Goal: Task Accomplishment & Management: Use online tool/utility

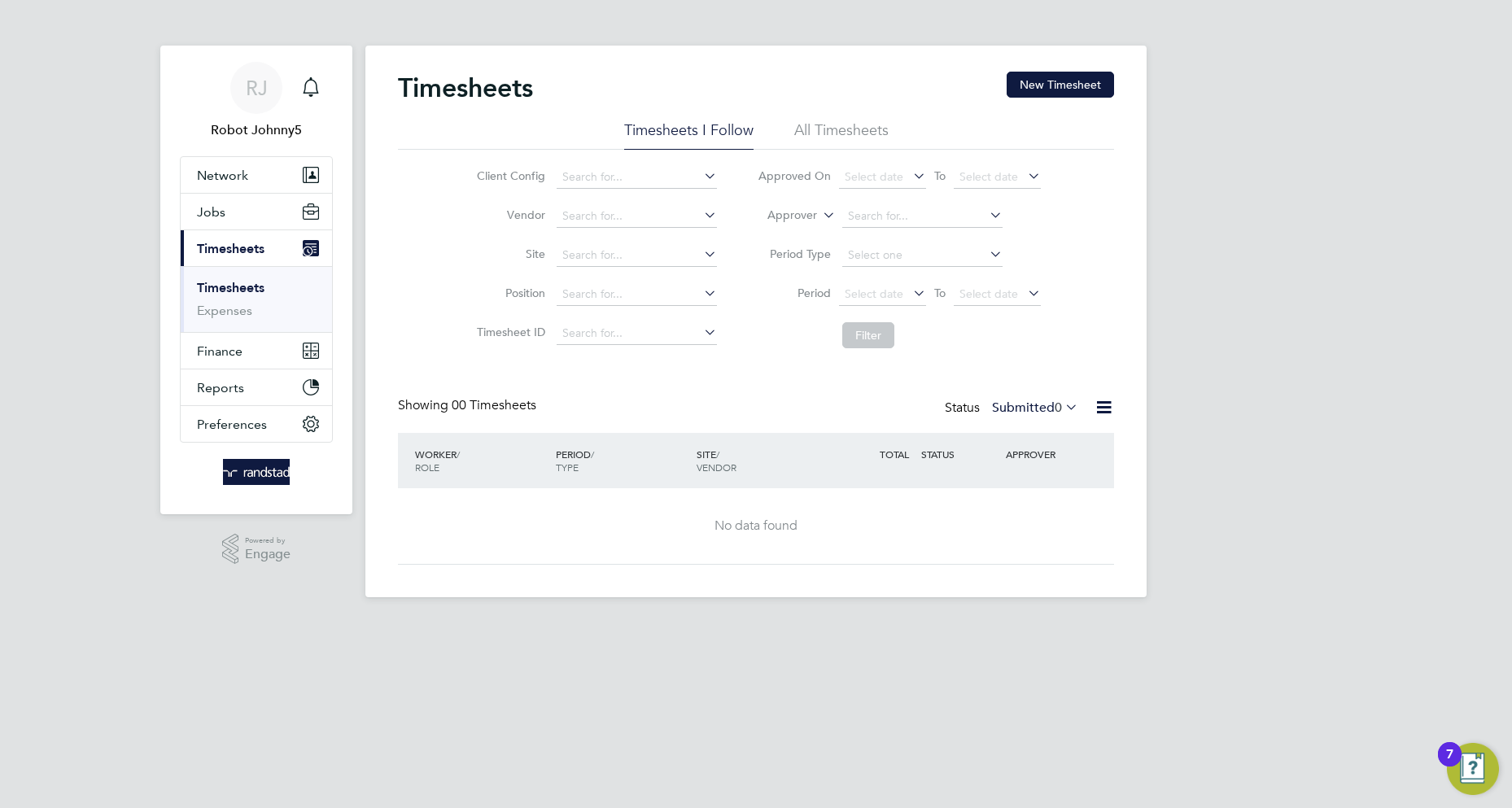
click at [1103, 408] on icon at bounding box center [1103, 408] width 21 height 21
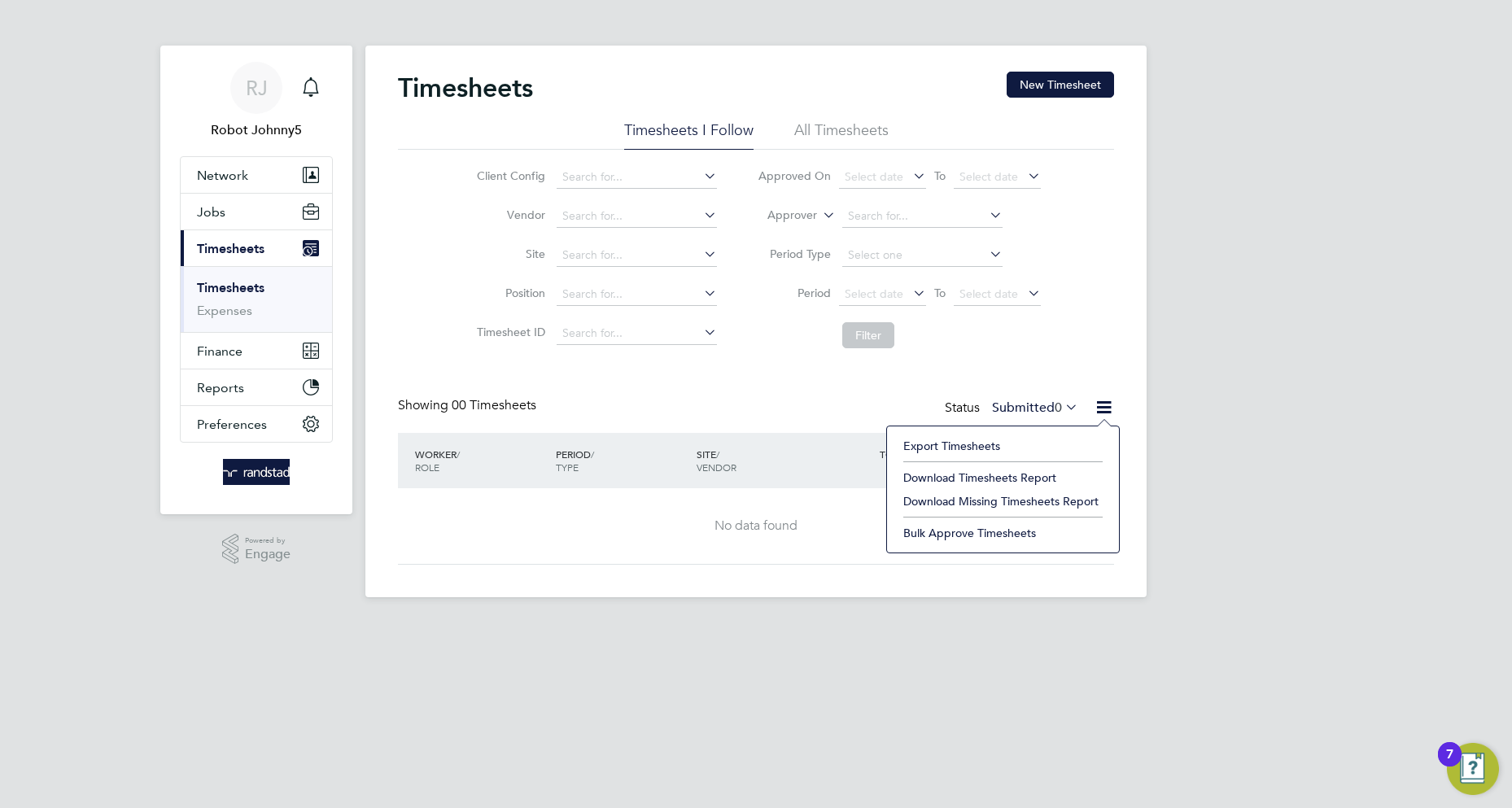
click at [952, 446] on li "Export Timesheets" at bounding box center [1003, 446] width 216 height 22
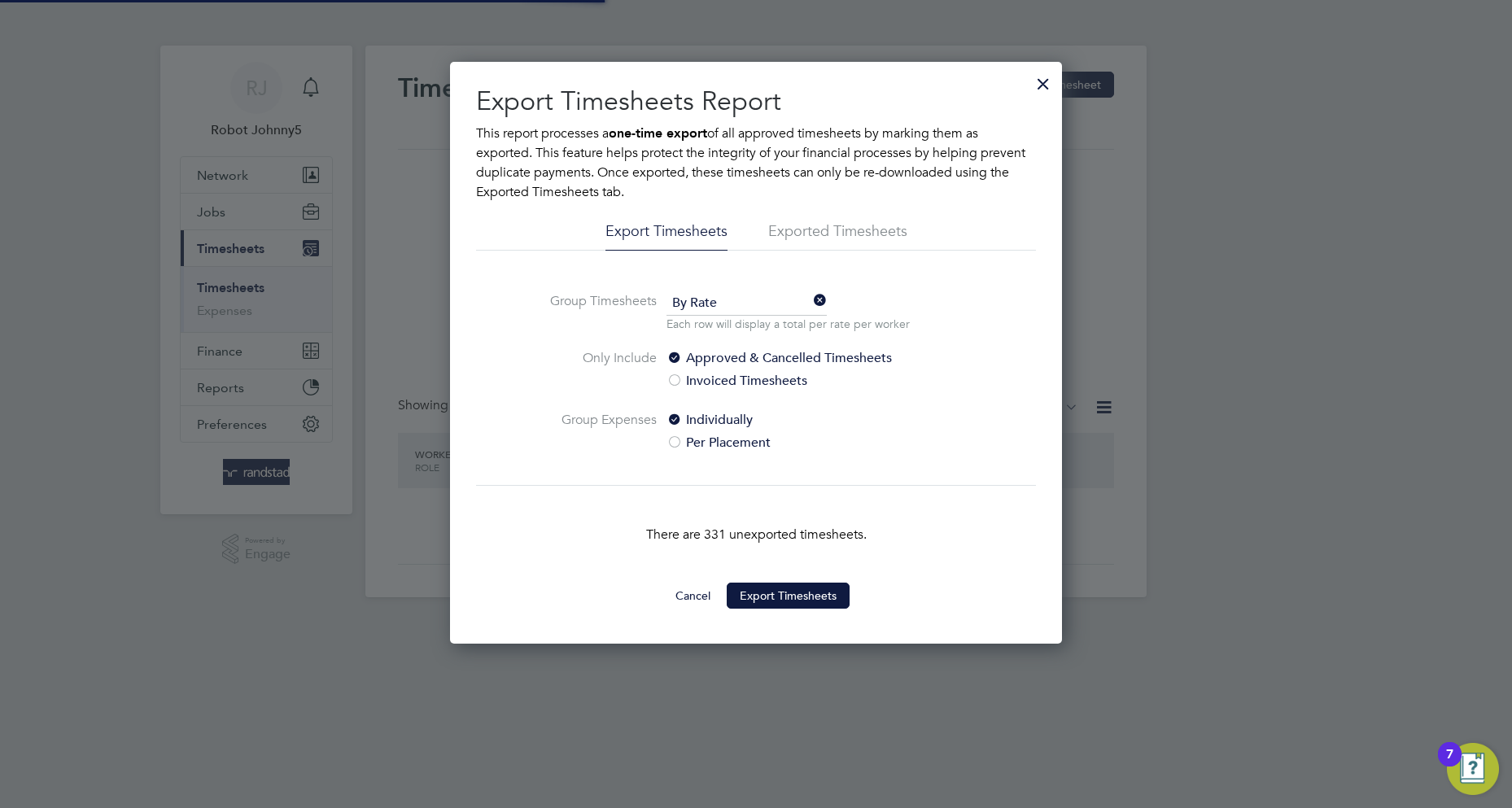
scroll to position [8, 8]
click at [788, 595] on button "Export Timesheets" at bounding box center [788, 595] width 123 height 26
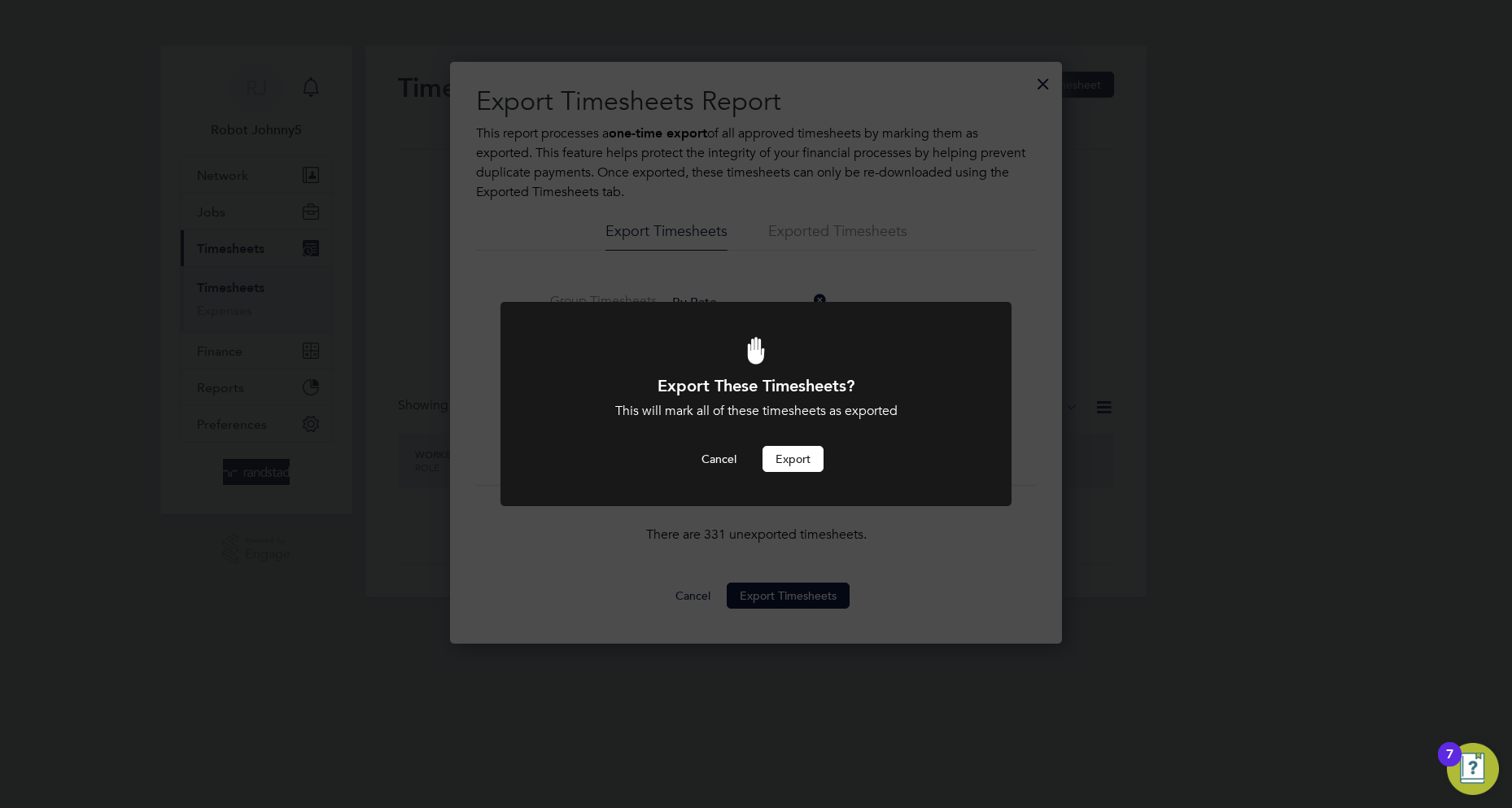
click at [792, 460] on button "Export" at bounding box center [792, 459] width 61 height 26
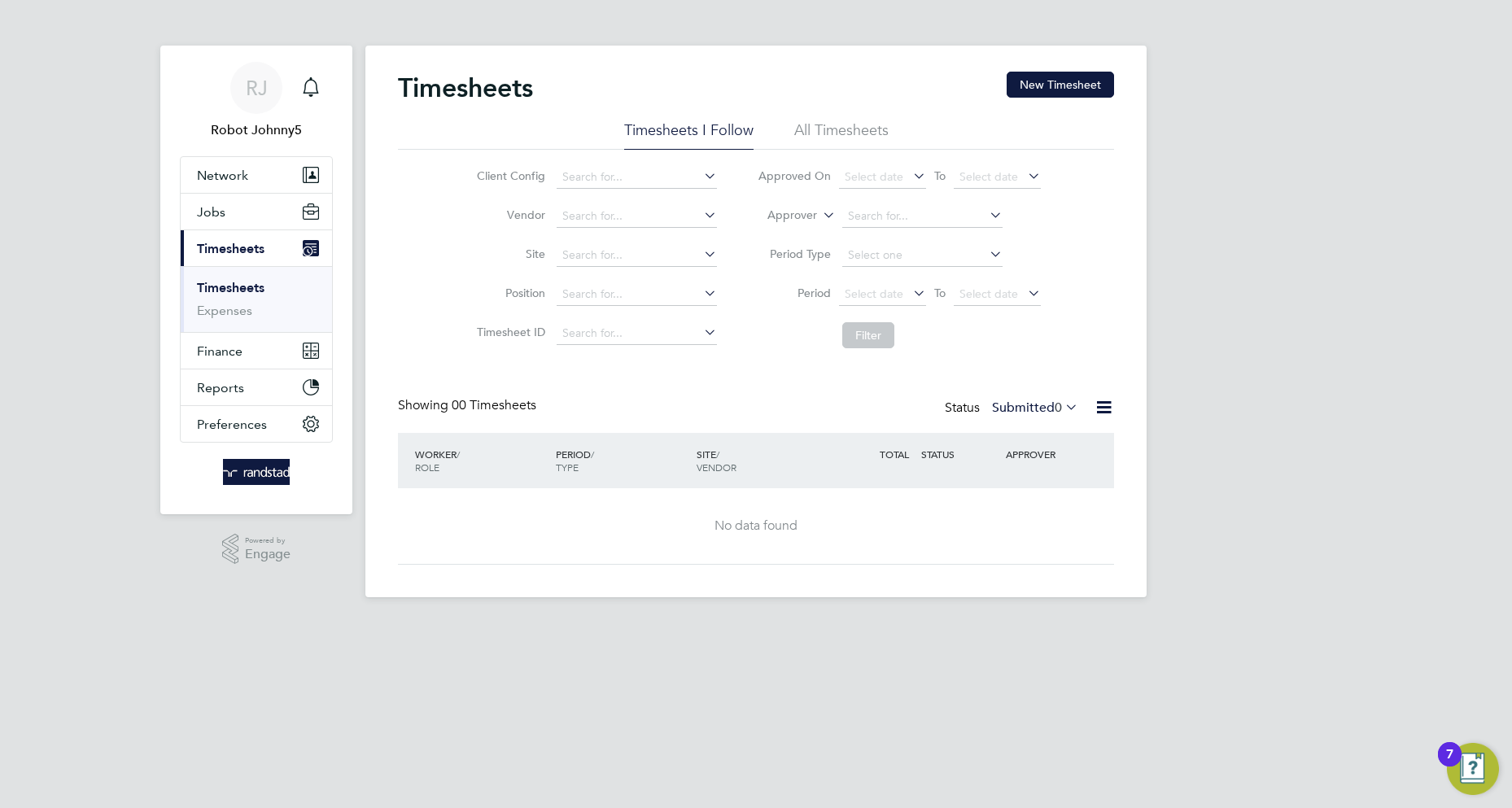
click at [1103, 408] on icon at bounding box center [1103, 408] width 21 height 21
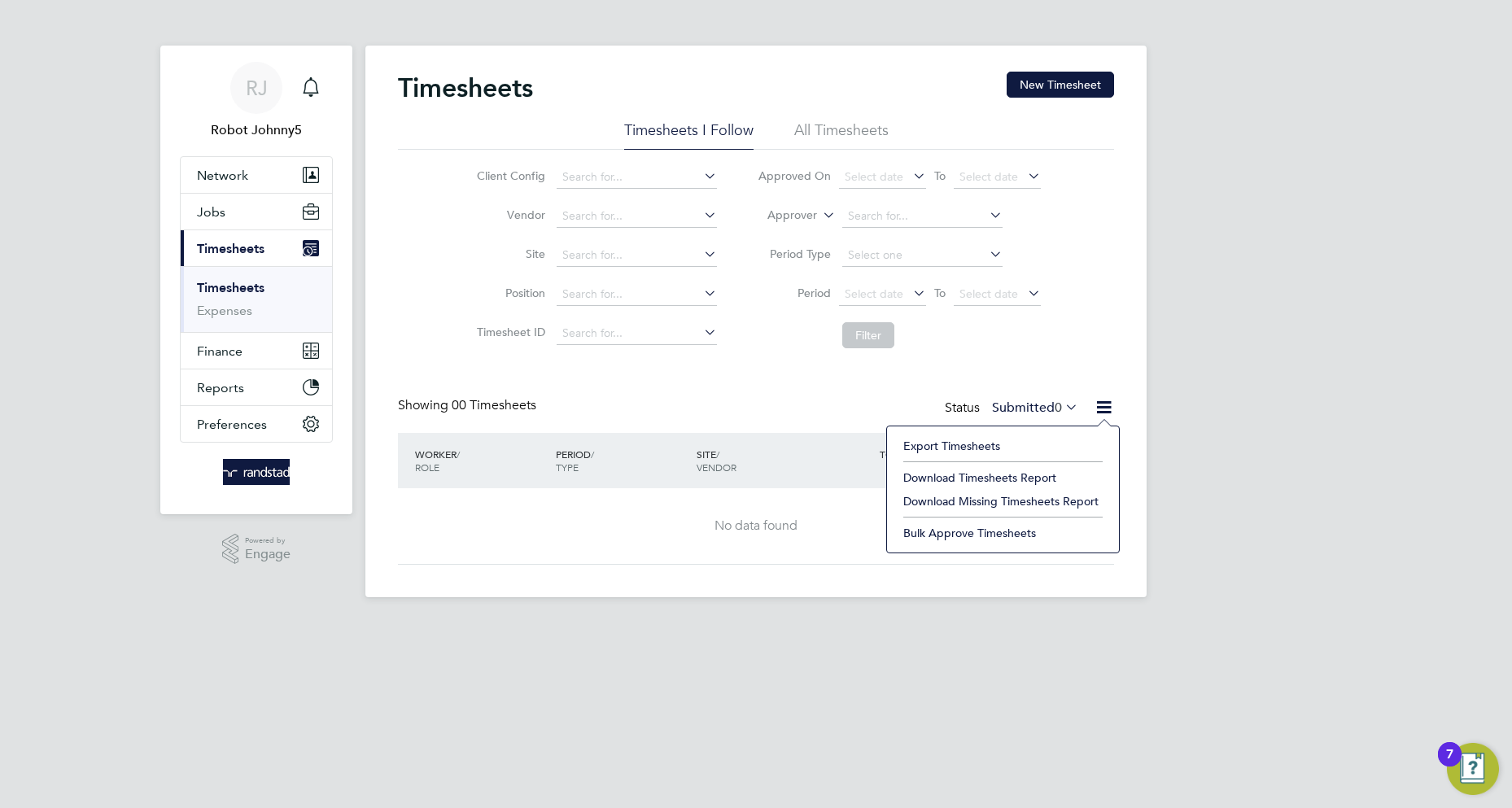
click at [952, 446] on li "Export Timesheets" at bounding box center [1003, 446] width 216 height 22
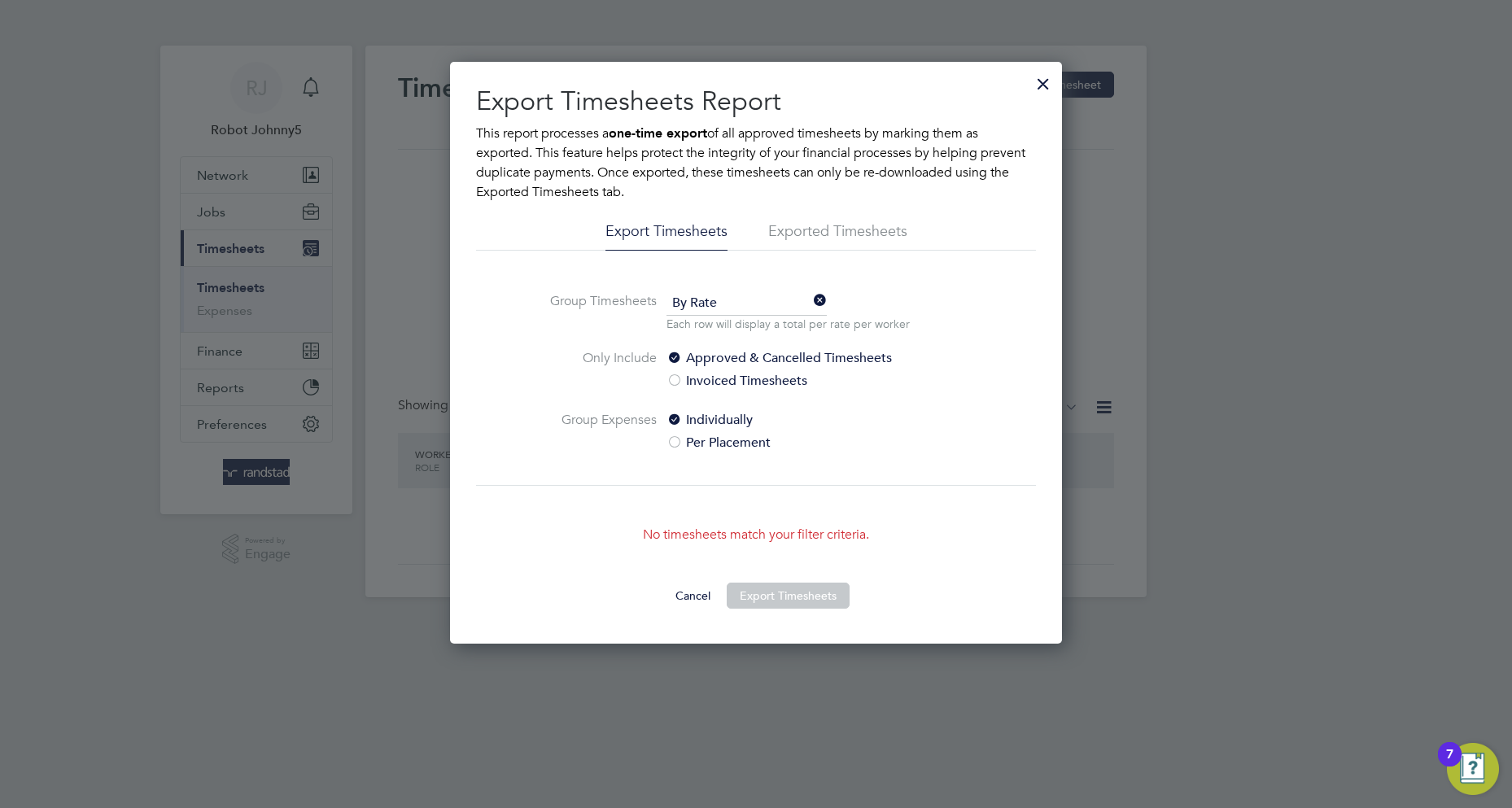
click at [797, 231] on li "Exported Timesheets" at bounding box center [838, 236] width 139 height 29
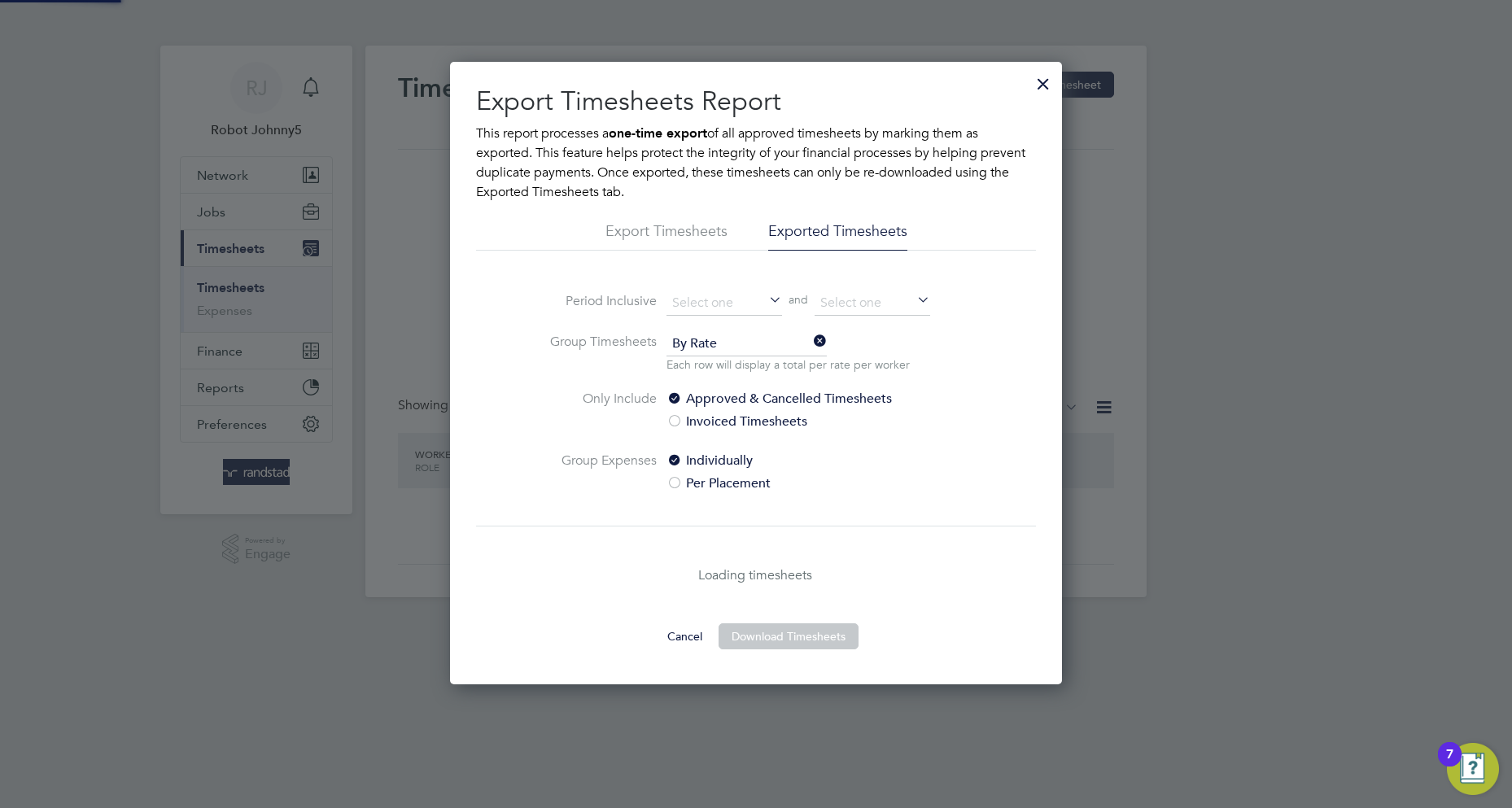
scroll to position [623, 612]
click at [836, 231] on li "Exported Timesheets" at bounding box center [838, 236] width 139 height 29
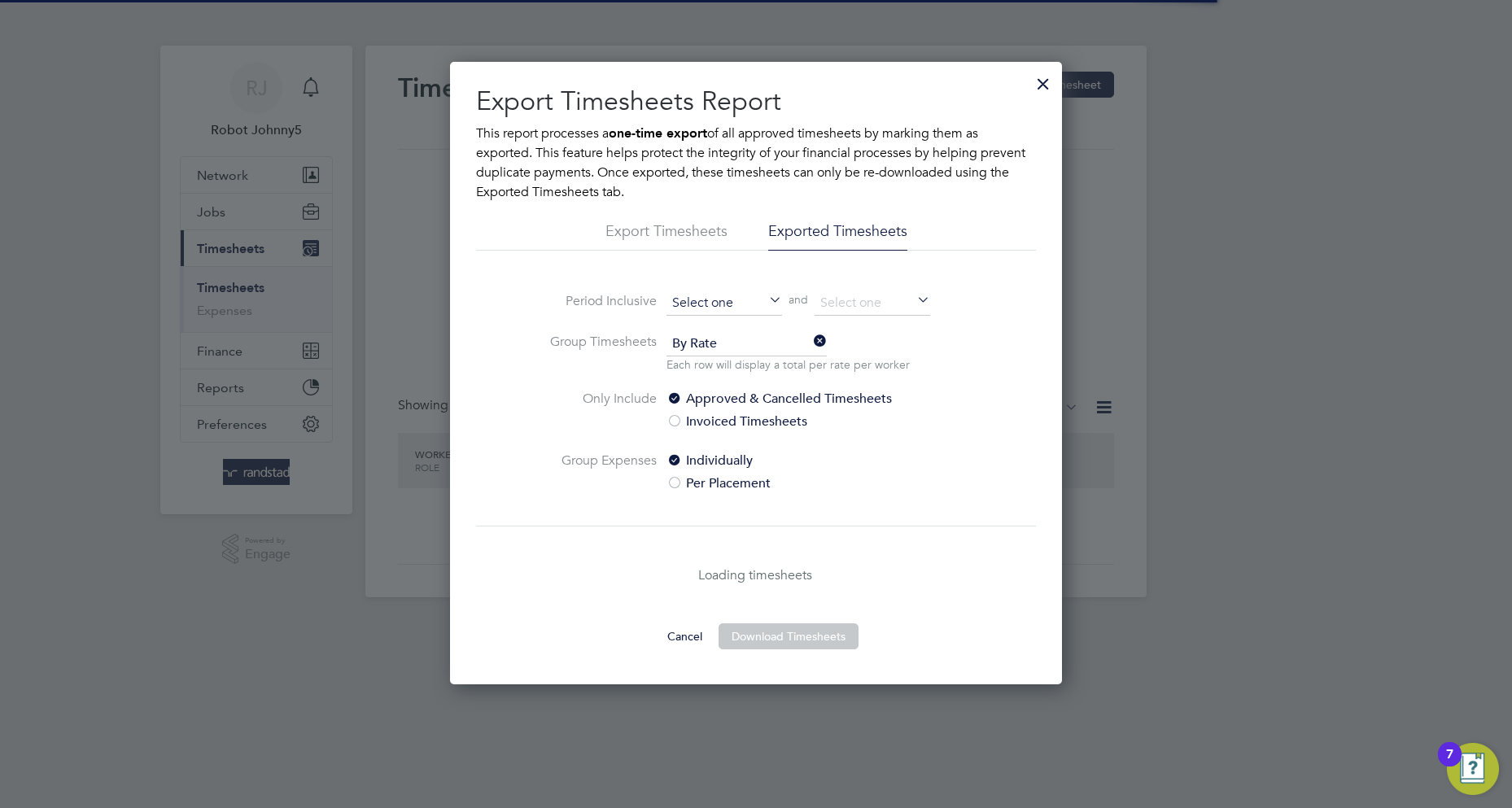
click at [724, 302] on input at bounding box center [724, 304] width 115 height 24
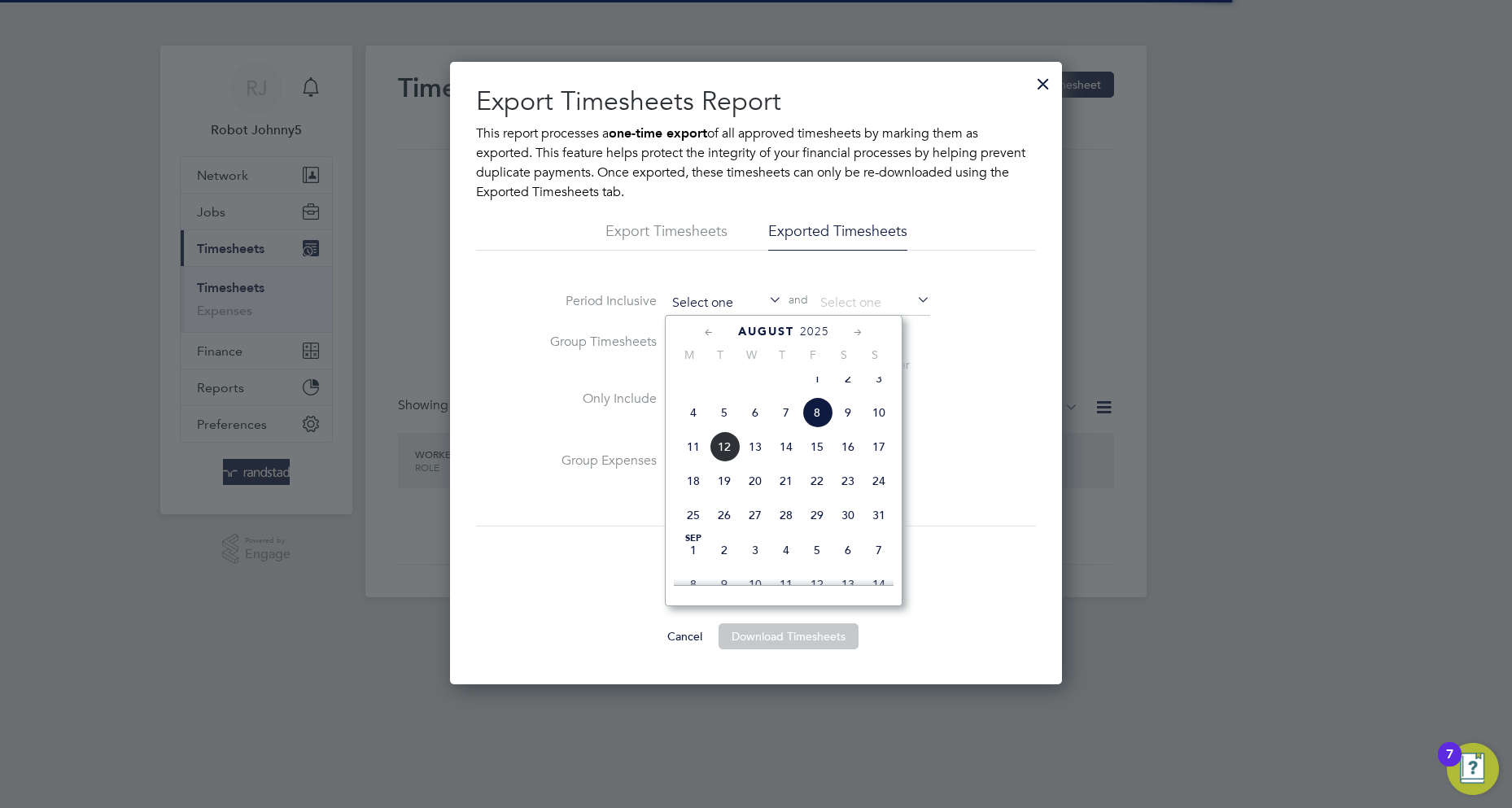
type input "[DATE]"
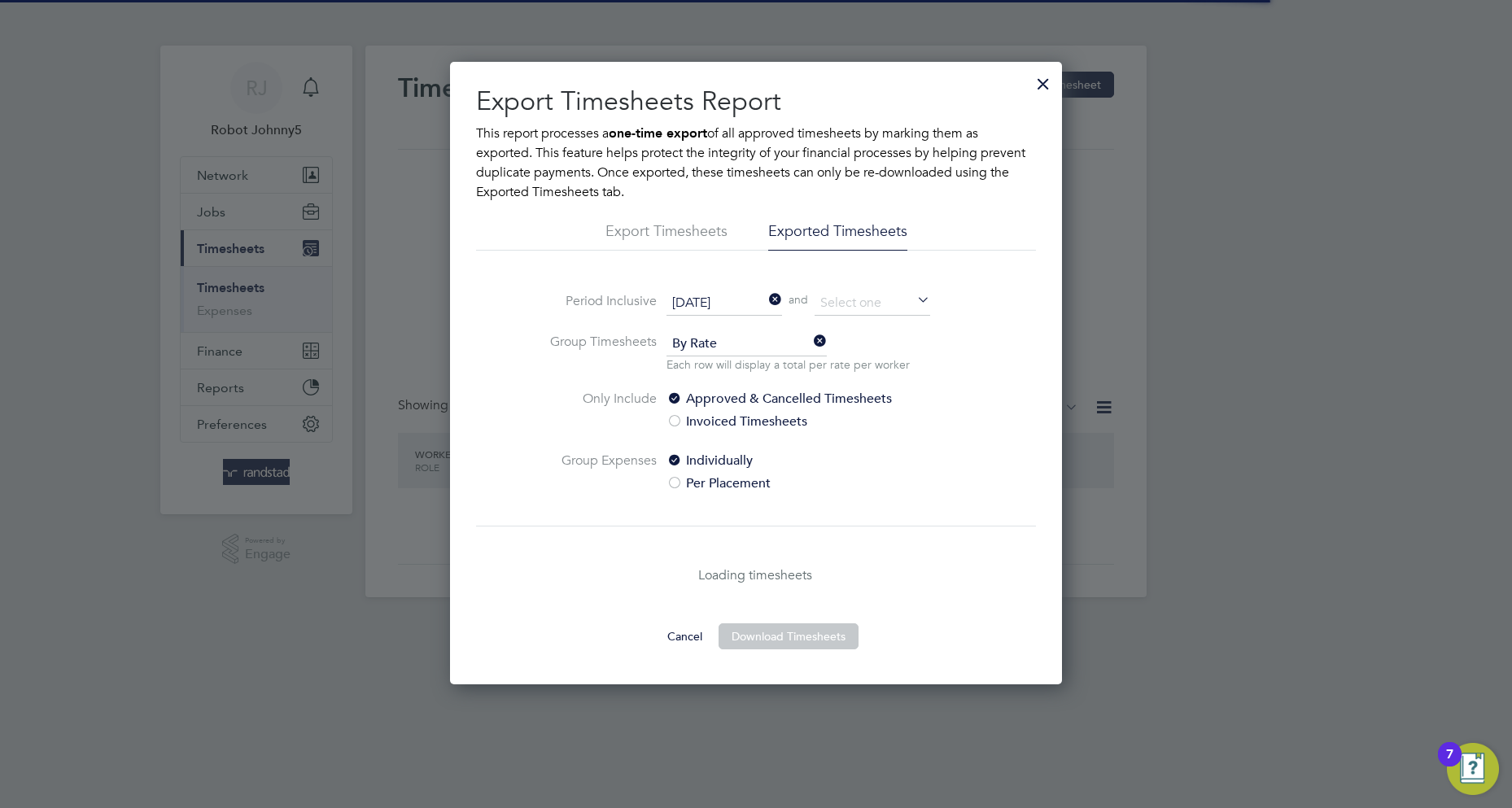
scroll to position [8, 8]
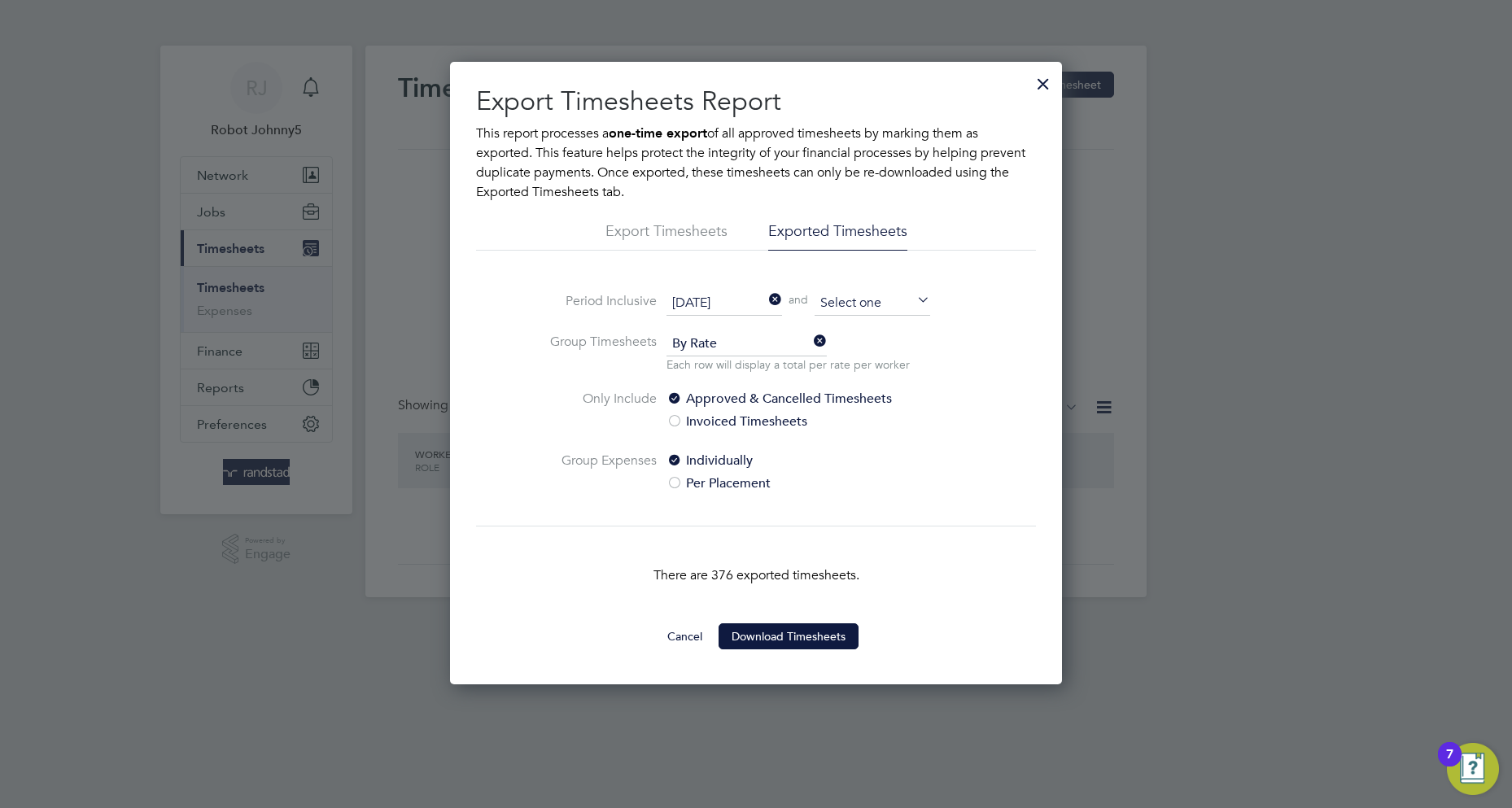
click at [872, 302] on input at bounding box center [872, 304] width 115 height 24
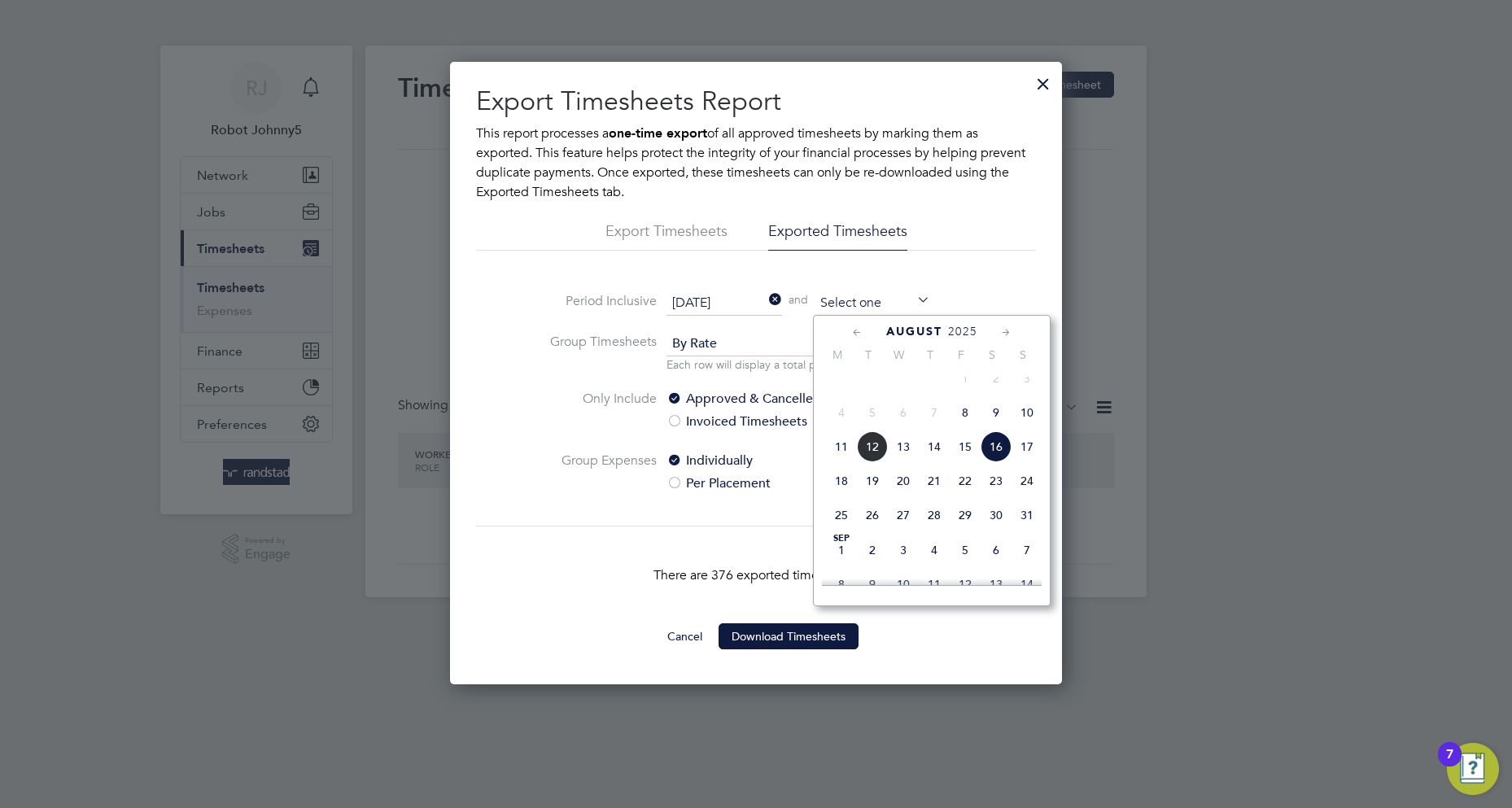
type input "[DATE]"
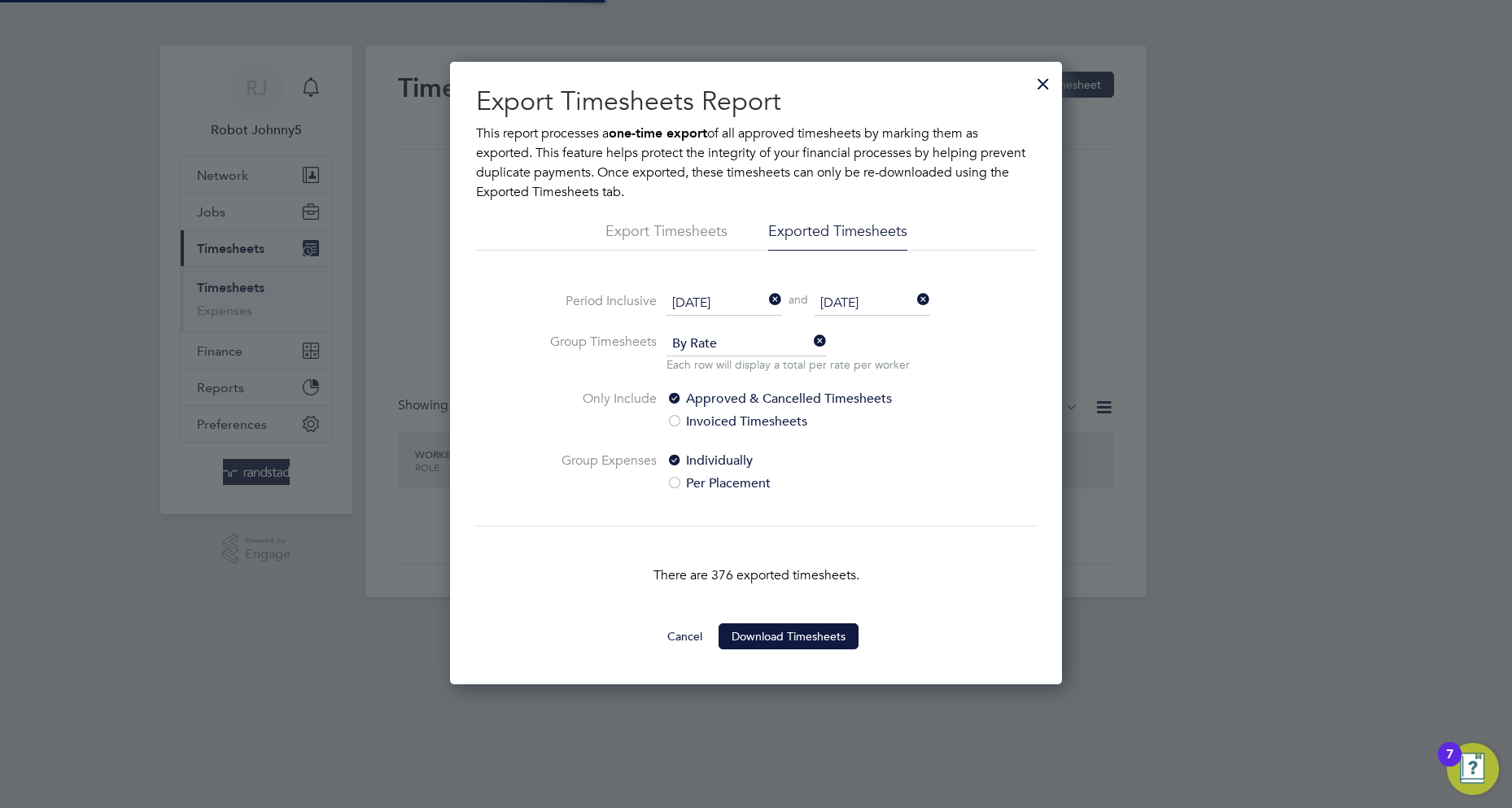
scroll to position [8, 8]
click at [788, 635] on button "Download Timesheets" at bounding box center [788, 637] width 140 height 26
